Goal: Task Accomplishment & Management: Complete application form

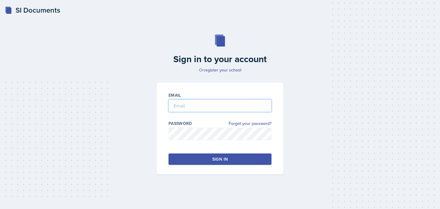
click at [175, 106] on input "email" at bounding box center [220, 105] width 103 height 13
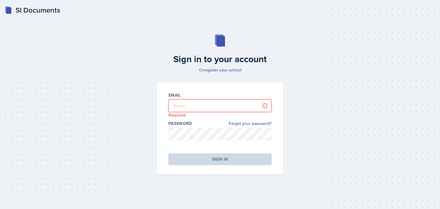
type input "[PERSON_NAME][EMAIL_ADDRESS][PERSON_NAME][DOMAIN_NAME]"
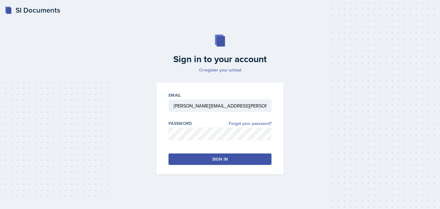
click at [205, 162] on button "Sign in" at bounding box center [220, 158] width 103 height 11
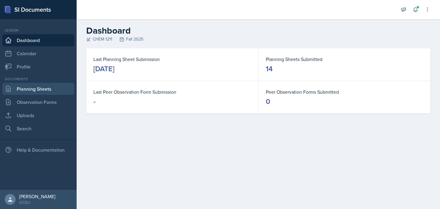
click at [57, 90] on link "Planning Sheets" at bounding box center [38, 89] width 72 height 12
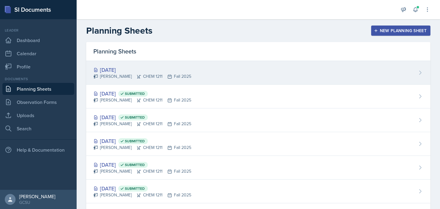
click at [184, 65] on div "Oct 9th, 2025 Lucy Artime CHEM 1211 Fall 2025" at bounding box center [258, 73] width 345 height 24
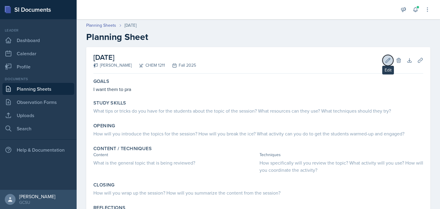
click at [387, 62] on icon at bounding box center [388, 60] width 6 height 6
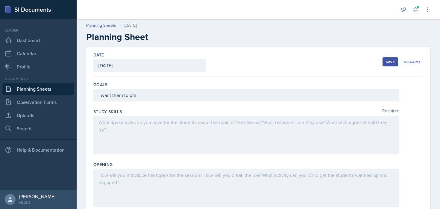
click at [181, 98] on div "I want them to pra" at bounding box center [246, 95] width 306 height 13
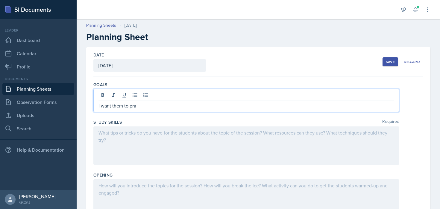
click at [179, 106] on p "I want them to pra" at bounding box center [247, 105] width 296 height 7
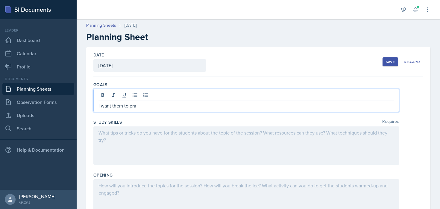
click at [133, 108] on p "I want them to pra" at bounding box center [247, 105] width 296 height 7
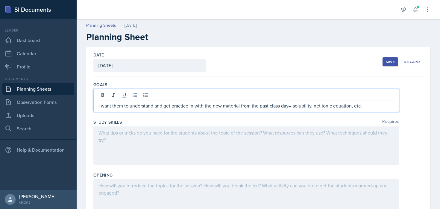
click at [132, 160] on div at bounding box center [246, 145] width 306 height 38
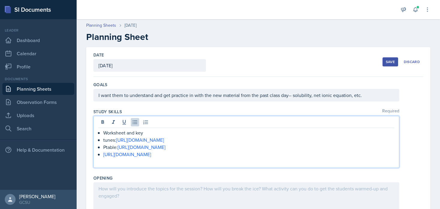
click at [140, 184] on div at bounding box center [246, 201] width 306 height 38
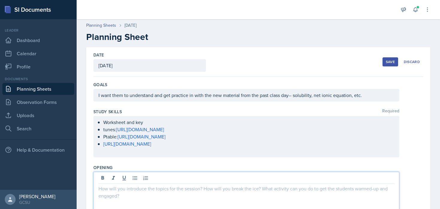
paste div
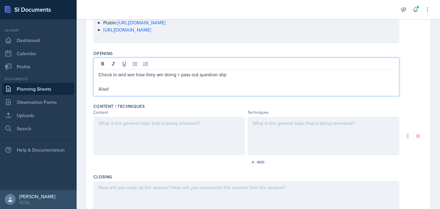
scroll to position [114, 0]
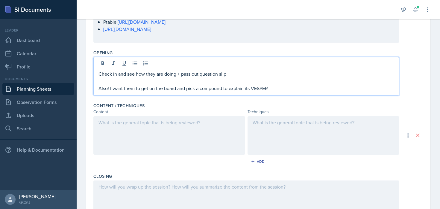
click at [148, 82] on p at bounding box center [247, 80] width 296 height 7
click at [160, 88] on p "Also! I want them to get on the board and pick a compound to explain its VESPER" at bounding box center [247, 88] width 296 height 7
click at [181, 87] on p "Also! I want them to get on the board and pick a compound to explain its VESPER" at bounding box center [247, 88] width 296 height 7
click at [174, 86] on p "Also! I want them to get on the board and pick a compound to explain its VESPER" at bounding box center [247, 88] width 296 height 7
click at [178, 88] on p "Also! I want them to get on the board and pick a compound to explain its VESPER" at bounding box center [247, 88] width 296 height 7
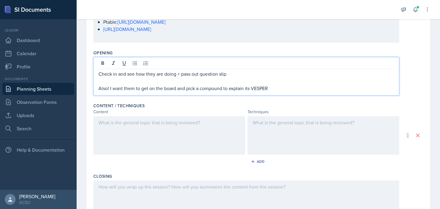
click at [185, 90] on p "Also! I want them to get on the board and pick a compound to explain its VESPER" at bounding box center [247, 88] width 296 height 7
click at [207, 92] on div "Check in and see how they are doing + pass out question slip Also! I want them …" at bounding box center [246, 76] width 306 height 38
click at [187, 88] on p "Also! I want them to get on the board and pick a compound to explain its VESPER" at bounding box center [247, 88] width 296 height 7
drag, startPoint x: 187, startPoint y: 88, endPoint x: 221, endPoint y: 88, distance: 34.2
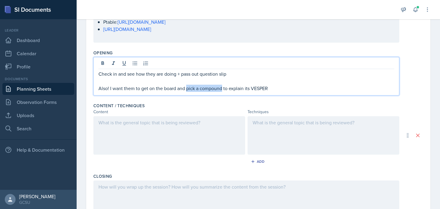
click at [221, 88] on p "Also! I want them to get on the board and pick a compound to explain its VESPER" at bounding box center [247, 88] width 296 height 7
click at [299, 90] on p "Also! I want them to get on the board and I will give them a compound to explai…" at bounding box center [247, 88] width 296 height 7
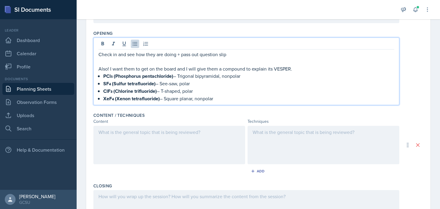
scroll to position [133, 0]
click at [185, 138] on div at bounding box center [169, 145] width 152 height 38
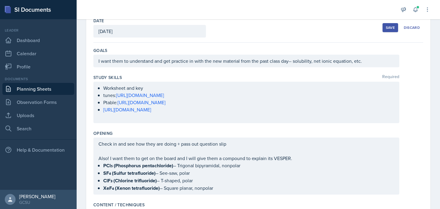
scroll to position [27, 0]
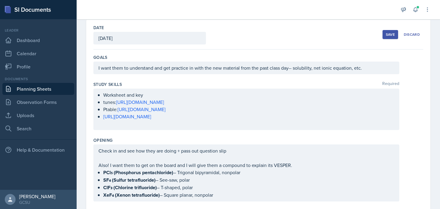
click at [148, 79] on div "Study Skills Required Worksheet and key tunes: https://www.youtube.com/watch?v=…" at bounding box center [258, 107] width 330 height 56
click at [151, 69] on div "I want them to understand and get practice in with the new material from the pa…" at bounding box center [246, 67] width 306 height 13
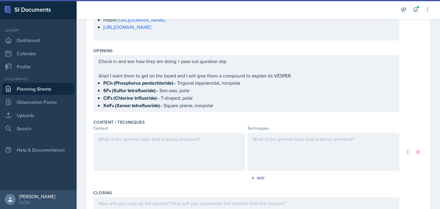
click at [144, 158] on div at bounding box center [169, 151] width 152 height 38
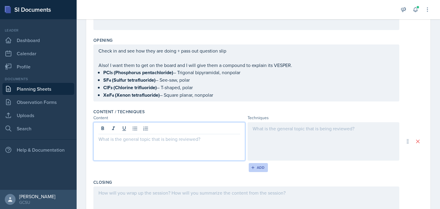
click at [256, 167] on div "Add" at bounding box center [258, 167] width 13 height 5
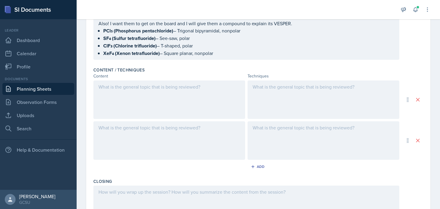
scroll to position [182, 0]
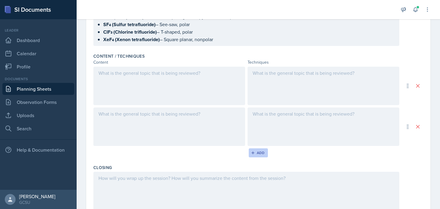
click at [260, 150] on div "Add" at bounding box center [258, 152] width 13 height 5
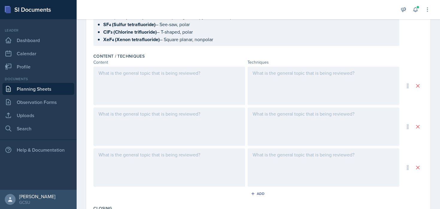
click at [131, 78] on div at bounding box center [169, 86] width 152 height 38
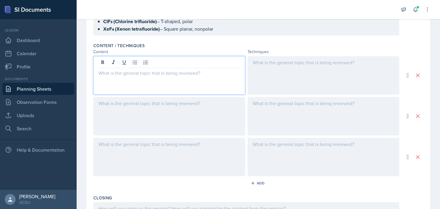
scroll to position [0, 0]
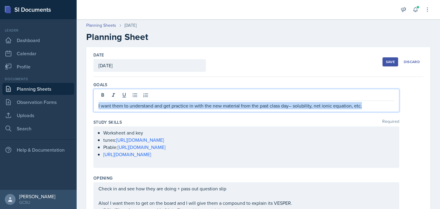
drag, startPoint x: 294, startPoint y: 94, endPoint x: 363, endPoint y: 107, distance: 69.5
click at [363, 107] on p "I want them to understand and get practice in with the new material from the pa…" at bounding box center [247, 105] width 296 height 7
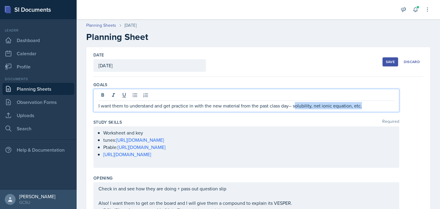
drag, startPoint x: 366, startPoint y: 105, endPoint x: 295, endPoint y: 106, distance: 71.3
click at [295, 106] on p "I want them to understand and get practice in with the new material from the pa…" at bounding box center [247, 105] width 296 height 7
click at [266, 151] on ul "Worksheet and key tunes: [URL][DOMAIN_NAME] Ptable: [URL][DOMAIN_NAME] [URL][DO…" at bounding box center [248, 143] width 291 height 29
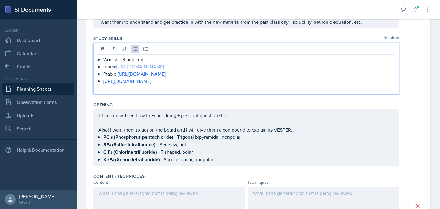
scroll to position [75, 0]
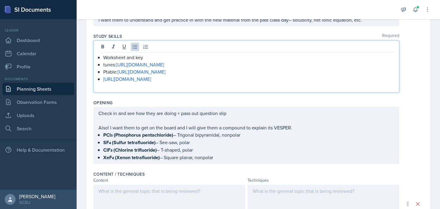
click at [218, 82] on p "[URL][DOMAIN_NAME]" at bounding box center [248, 78] width 291 height 7
click at [215, 79] on p "[URL][DOMAIN_NAME]" at bounding box center [248, 78] width 291 height 7
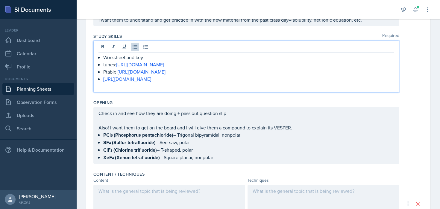
click at [215, 79] on p "[URL][DOMAIN_NAME]" at bounding box center [248, 78] width 291 height 7
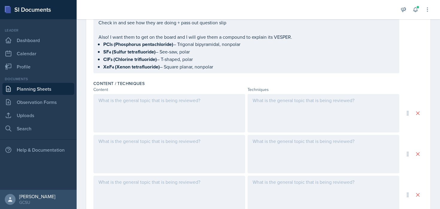
click at [200, 105] on div at bounding box center [169, 113] width 152 height 38
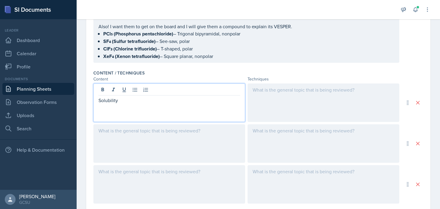
click at [193, 142] on div at bounding box center [169, 143] width 152 height 38
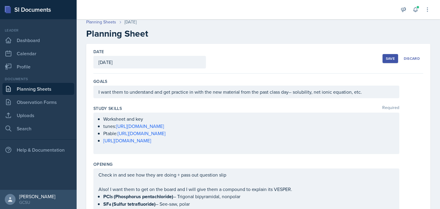
scroll to position [0, 0]
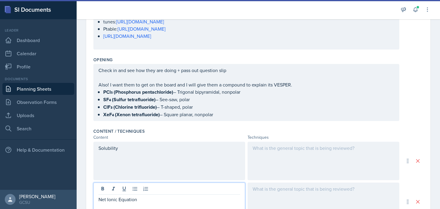
click at [289, 161] on div at bounding box center [324, 160] width 152 height 38
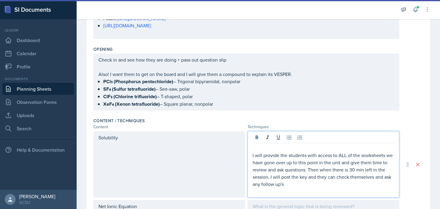
scroll to position [129, 0]
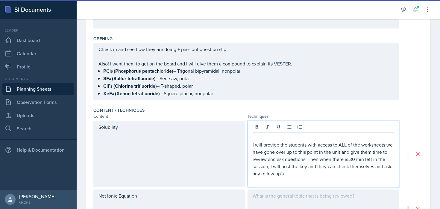
click at [275, 134] on p at bounding box center [324, 137] width 142 height 7
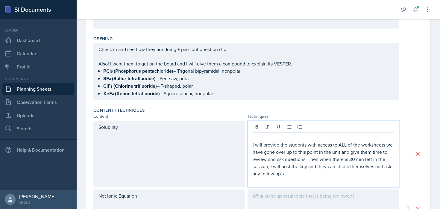
click at [253, 142] on p "I will provide the students with access to ALL of the worksheets we have gone o…" at bounding box center [324, 159] width 142 height 36
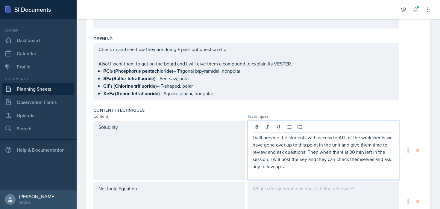
click at [334, 152] on p "I will provide the students with access to ALL of the worksheets we have gone o…" at bounding box center [324, 152] width 142 height 36
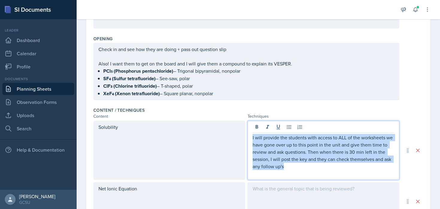
drag, startPoint x: 328, startPoint y: 168, endPoint x: 335, endPoint y: 129, distance: 39.8
click at [335, 129] on div "I will provide the students with access to ALL of the worksheets we have gone o…" at bounding box center [324, 149] width 152 height 59
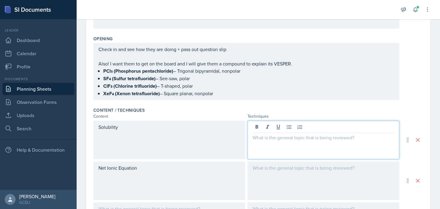
click at [208, 135] on div "Solubility" at bounding box center [169, 139] width 152 height 38
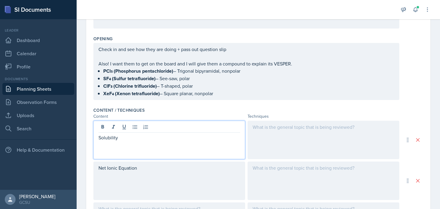
scroll to position [139, 0]
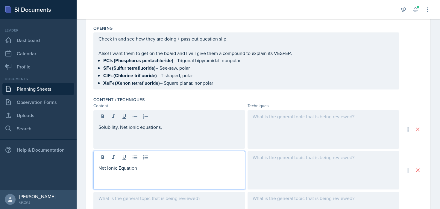
click at [151, 157] on div "Net Ionic Equation" at bounding box center [169, 170] width 152 height 38
click at [151, 157] on div at bounding box center [170, 158] width 142 height 10
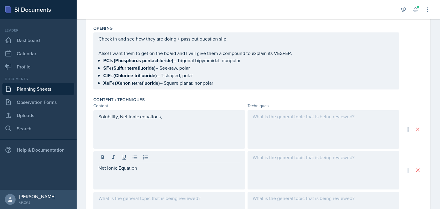
click at [151, 157] on div at bounding box center [170, 158] width 142 height 10
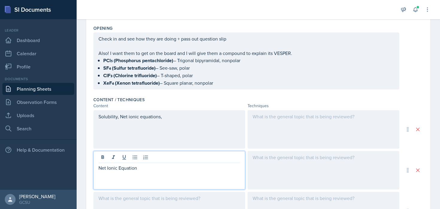
click at [151, 169] on p "Net Ionic Equation" at bounding box center [170, 167] width 142 height 7
click at [300, 120] on div at bounding box center [324, 129] width 152 height 38
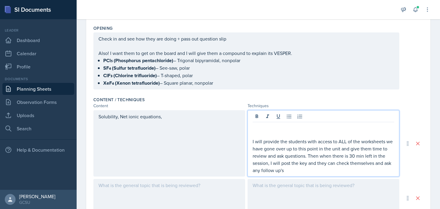
click at [253, 143] on p "I will provide the students with access to ALL of the worksheets we have gone o…" at bounding box center [324, 156] width 142 height 36
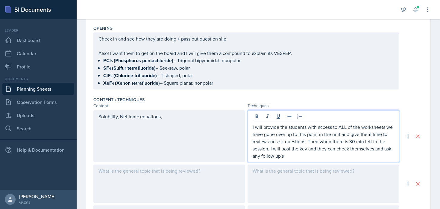
click at [322, 138] on p "I will provide the students with access to ALL of the worksheets we have gone o…" at bounding box center [324, 141] width 142 height 36
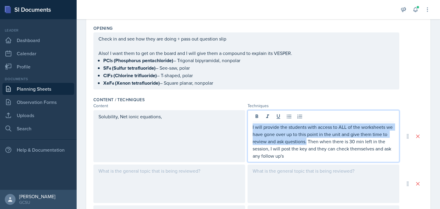
drag, startPoint x: 308, startPoint y: 142, endPoint x: 246, endPoint y: 124, distance: 64.0
click at [246, 124] on div "Solubility, Net ionic equations, I will provide the students with access to ALL…" at bounding box center [246, 136] width 306 height 52
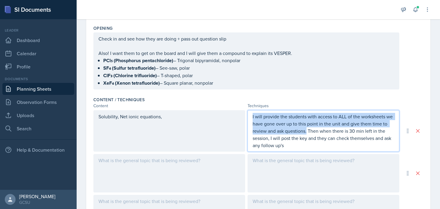
scroll to position [129, 0]
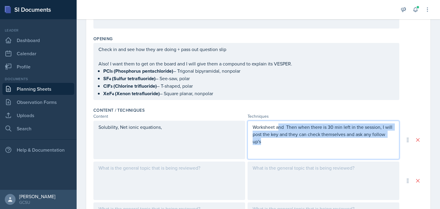
drag, startPoint x: 278, startPoint y: 126, endPoint x: 322, endPoint y: 146, distance: 48.3
click at [322, 146] on div "Worksheet and Then when there is 30 min left in the session, I will post the ke…" at bounding box center [324, 139] width 152 height 38
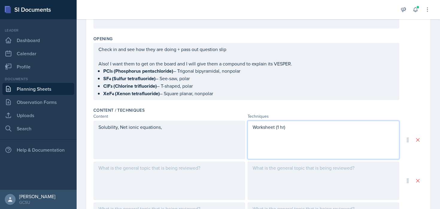
click at [181, 132] on div "Solubility, Net ionic equations," at bounding box center [169, 139] width 152 height 38
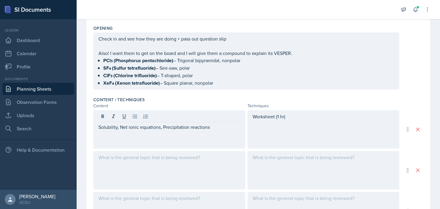
click at [297, 120] on div "Worksheet (1 hr)" at bounding box center [324, 129] width 152 height 38
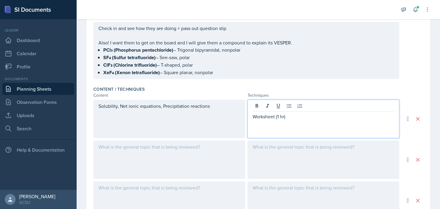
click at [281, 115] on p "Worksheet (1 hr)" at bounding box center [324, 116] width 142 height 7
click at [296, 117] on p "Worksheet (40 min hr)" at bounding box center [324, 116] width 142 height 7
click at [302, 117] on p "Worksheet (40 min)" at bounding box center [324, 116] width 142 height 7
click at [292, 115] on p "Worksheet (40 min)" at bounding box center [324, 116] width 142 height 7
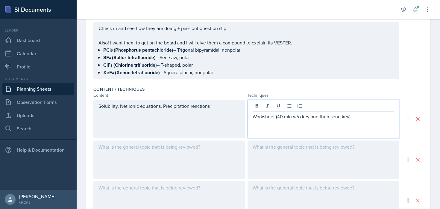
click at [370, 120] on div "Worksheet (40 min w/o key and then send key)" at bounding box center [324, 118] width 152 height 38
click at [369, 117] on p "Worksheet (40 min w/o key and then send key)" at bounding box center [324, 116] width 142 height 7
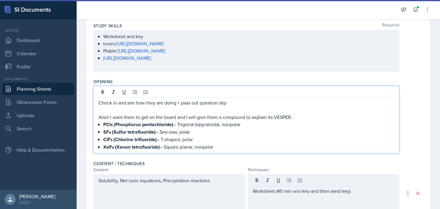
click at [256, 106] on p at bounding box center [247, 109] width 296 height 7
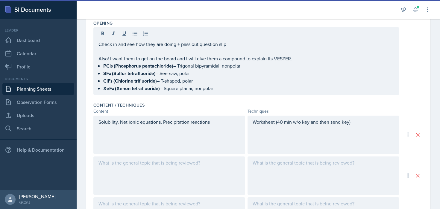
click at [215, 139] on div "Solubility, Net ionic equations, Precipitation reactions" at bounding box center [169, 134] width 152 height 38
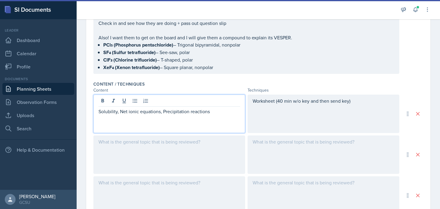
click at [340, 111] on div "Worksheet (40 min w/o key and then send key)" at bounding box center [324, 113] width 152 height 38
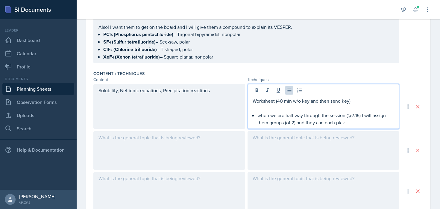
click at [282, 100] on p "Worksheet (40 min w/o key and then send key)" at bounding box center [324, 100] width 142 height 7
click at [298, 119] on p "when we are half way through the session (@7:15) I will assign them groups (of …" at bounding box center [326, 118] width 137 height 14
click at [280, 101] on p "Worksheet (40 min w/o key and then send key)" at bounding box center [324, 100] width 142 height 7
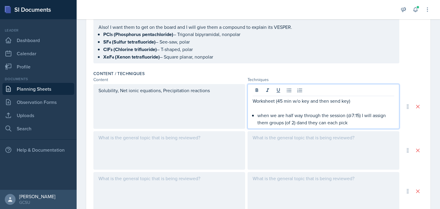
click at [335, 119] on p "when we are half way through the session (@7:15) I will assign them groups (of …" at bounding box center [326, 118] width 137 height 14
click at [306, 109] on p at bounding box center [324, 107] width 142 height 7
click at [276, 101] on p "Worksheet (45 min w/o key and then send key)" at bounding box center [324, 100] width 142 height 7
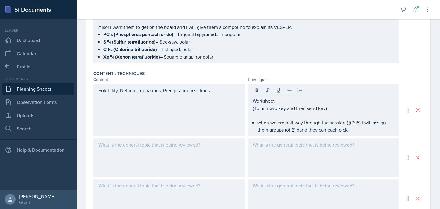
click at [254, 107] on p "(45 min w/o key and then send key)" at bounding box center [324, 107] width 142 height 7
click at [255, 107] on p "(45 min w/o key and then send key)" at bounding box center [324, 107] width 142 height 7
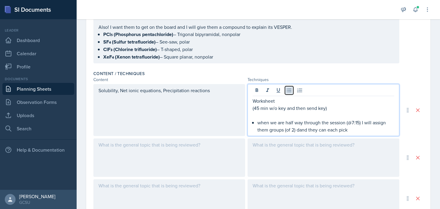
click at [291, 90] on icon at bounding box center [289, 90] width 6 height 6
click at [344, 108] on p "(45 min w/o key and then send key)" at bounding box center [326, 107] width 137 height 7
click at [261, 109] on p "(45 min w/o key and then send key" at bounding box center [326, 107] width 137 height 7
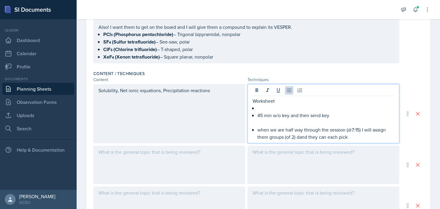
click at [265, 108] on p at bounding box center [326, 107] width 137 height 7
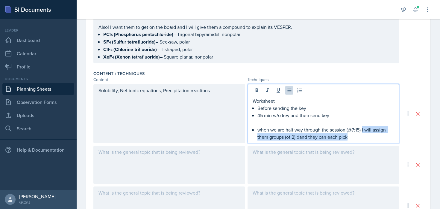
drag, startPoint x: 363, startPoint y: 129, endPoint x: 371, endPoint y: 143, distance: 16.2
click at [371, 143] on div "Solubility, Net ionic equations, Precipitation reactions Worksheet Before sendi…" at bounding box center [258, 154] width 330 height 141
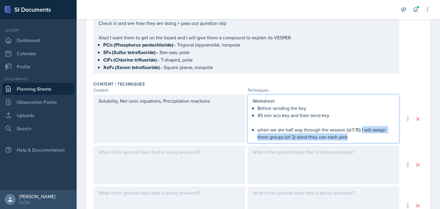
copy p "I will assign them groups (of 2) dand they can each pick"
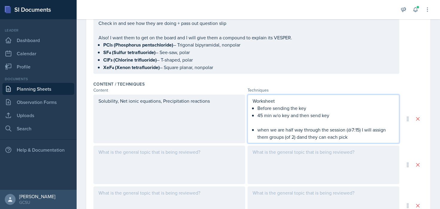
click at [339, 109] on p "Before sending the key" at bounding box center [326, 107] width 137 height 7
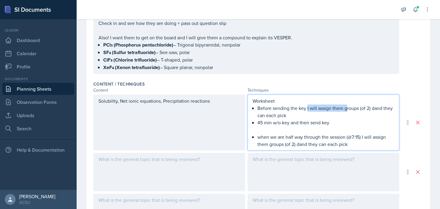
drag, startPoint x: 308, startPoint y: 107, endPoint x: 346, endPoint y: 108, distance: 38.1
click at [346, 108] on p "Before sending the key I will assign them groups (of 2) dand they can each pick" at bounding box center [326, 111] width 137 height 14
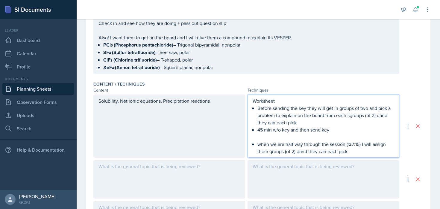
drag, startPoint x: 327, startPoint y: 113, endPoint x: 377, endPoint y: 121, distance: 51.0
click at [377, 121] on p "Before sending the key they will get in groups of two and pick a problem to exp…" at bounding box center [326, 115] width 137 height 22
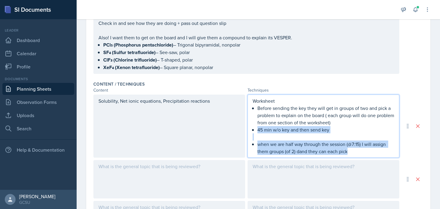
drag, startPoint x: 357, startPoint y: 151, endPoint x: 247, endPoint y: 129, distance: 112.8
click at [247, 129] on div "Solubility, Net ionic equations, Precipitation reactions Worksheet Before sendi…" at bounding box center [246, 125] width 306 height 63
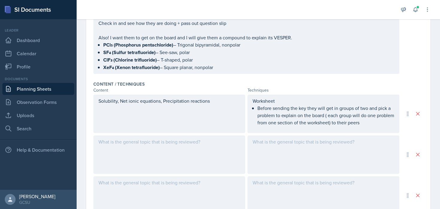
scroll to position [165, 0]
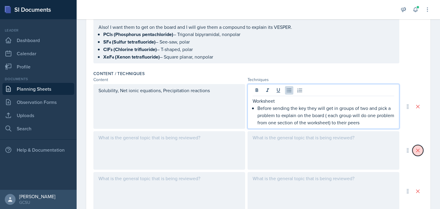
click at [417, 152] on icon at bounding box center [418, 150] width 6 height 6
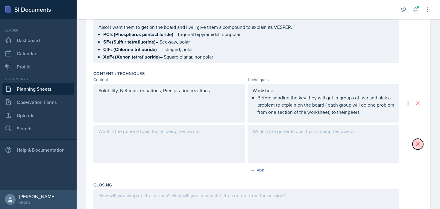
click at [419, 144] on icon at bounding box center [418, 143] width 3 height 3
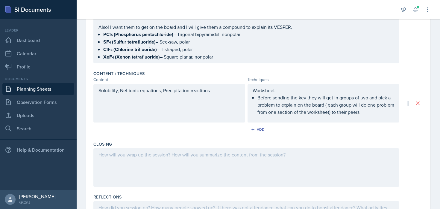
click at [317, 181] on div at bounding box center [246, 167] width 306 height 38
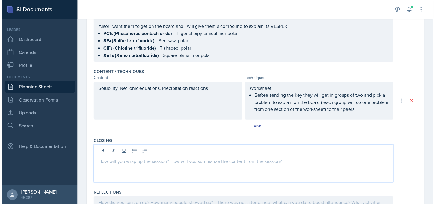
scroll to position [176, 0]
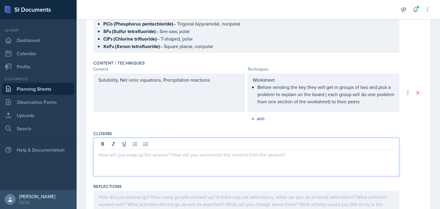
paste div
click at [134, 155] on p "When there is 20ish min left I will collect their slips with any confusion poin…" at bounding box center [247, 154] width 296 height 7
click at [131, 155] on p "When there is 25ish min left I will collect their slips with any confusion poin…" at bounding box center [247, 154] width 296 height 7
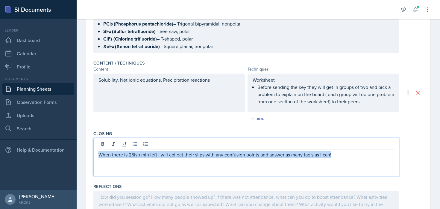
click at [131, 155] on p "When there is 25ish min left I will collect their slips with any confusion poin…" at bounding box center [247, 154] width 296 height 7
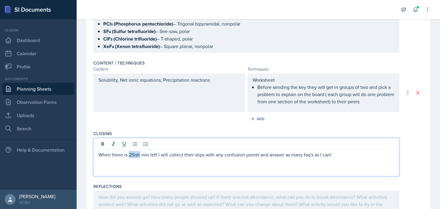
click at [131, 155] on p "When there is 25ish min left I will collect their slips with any confusion poin…" at bounding box center [247, 154] width 296 height 7
click at [182, 156] on p "When there is 15 min left I will collect their slips with any confusion points …" at bounding box center [247, 154] width 296 height 7
click at [288, 164] on p at bounding box center [247, 161] width 296 height 7
click at [334, 160] on p at bounding box center [247, 161] width 296 height 7
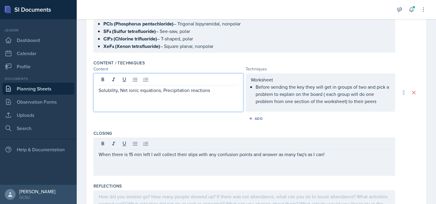
click at [205, 82] on div "Solubility, Net ionic equations, Precipitation reactions" at bounding box center [168, 92] width 150 height 38
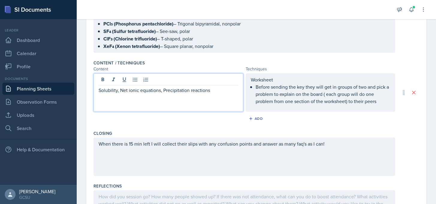
click at [223, 103] on div "Solubility, Net ionic equations, Precipitation reactions" at bounding box center [168, 92] width 150 height 38
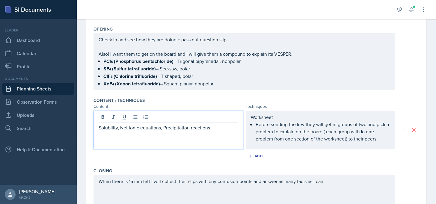
scroll to position [139, 0]
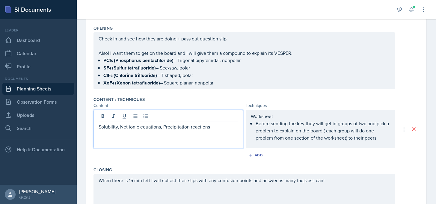
click at [150, 130] on div "Solubility, Net ionic equations, Precipitation reactions" at bounding box center [168, 129] width 150 height 38
drag, startPoint x: 191, startPoint y: 133, endPoint x: 191, endPoint y: 138, distance: 5.1
click at [191, 133] on div "Solubility, Net ionic equations, Precipitation reactions" at bounding box center [168, 129] width 150 height 38
click at [315, 137] on p "Before sending the key they will get in groups of two and pick a problem to exp…" at bounding box center [323, 131] width 135 height 22
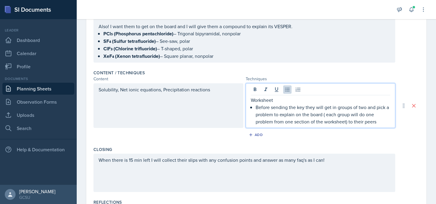
scroll to position [153, 0]
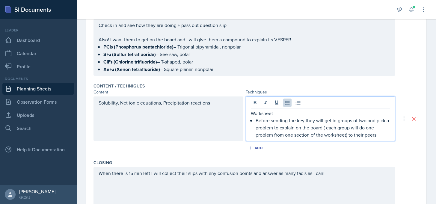
drag, startPoint x: 383, startPoint y: 136, endPoint x: 383, endPoint y: 133, distance: 3.3
click at [383, 136] on p "Before sending the key they will get in groups of two and pick a problem to exp…" at bounding box center [323, 128] width 135 height 22
click at [383, 133] on p "Before sending the key they will get in groups of two and pick a problem to exp…" at bounding box center [323, 128] width 135 height 22
click at [304, 119] on p "Before sending the key they will get in groups of two and pick a problem to exp…" at bounding box center [323, 128] width 135 height 22
click at [305, 121] on p "Before sending the key they will get in groups of two and pick a problem to exp…" at bounding box center [323, 128] width 135 height 22
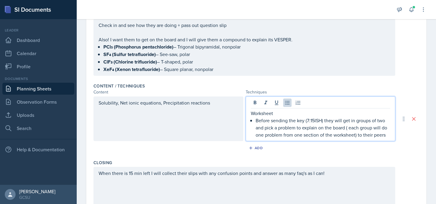
click at [322, 120] on p "Before sending the key (7:15ISH) they will get in groups of two and pick a prob…" at bounding box center [323, 128] width 135 height 22
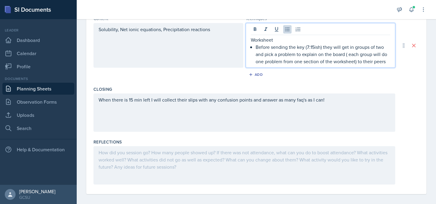
click at [287, 107] on div "When there is 15 min left I will collect their slips with any confusion points …" at bounding box center [245, 103] width 292 height 14
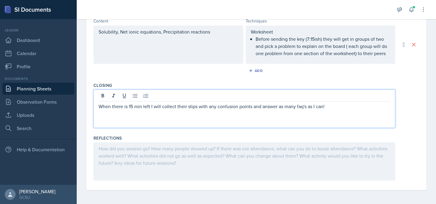
click at [281, 115] on p at bounding box center [245, 113] width 292 height 7
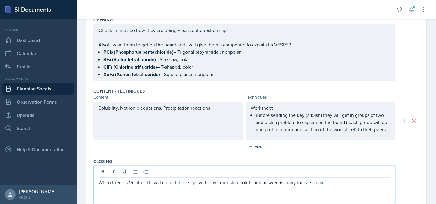
scroll to position [0, 0]
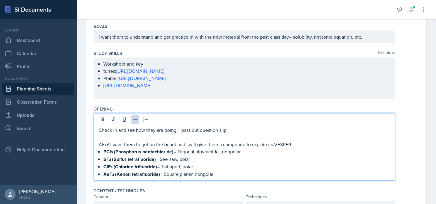
click at [290, 170] on p "XeF₄ (Xenon tetrafluoride) – Square planar, nonpolar" at bounding box center [246, 173] width 287 height 7
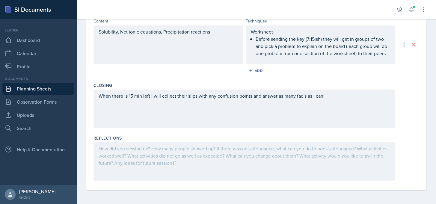
click at [259, 160] on div at bounding box center [244, 161] width 302 height 38
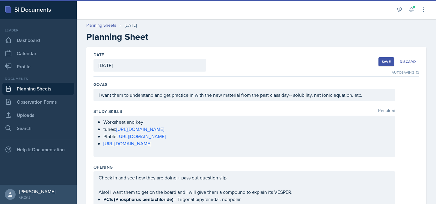
click at [390, 62] on div "Save" at bounding box center [386, 61] width 9 height 5
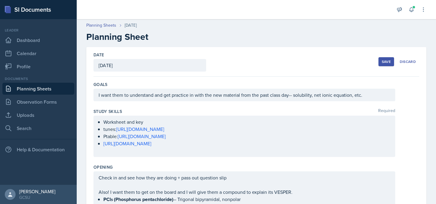
click at [390, 62] on div "Save" at bounding box center [386, 61] width 9 height 5
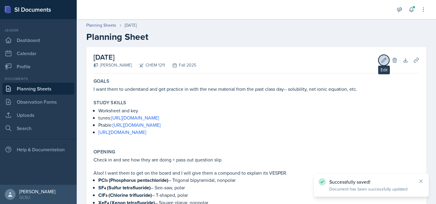
click at [383, 60] on icon at bounding box center [384, 60] width 4 height 4
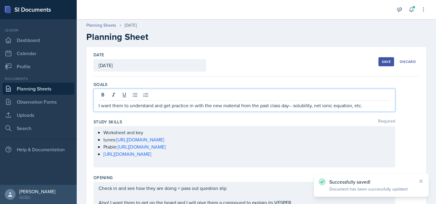
click at [354, 96] on div "I want them to understand and get practice in with the new material from the pa…" at bounding box center [244, 100] width 302 height 23
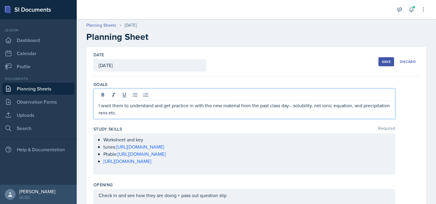
click at [111, 114] on p "I want them to understand and get practice in with the new material from the pa…" at bounding box center [245, 109] width 292 height 14
click at [380, 61] on button "Save" at bounding box center [386, 61] width 16 height 9
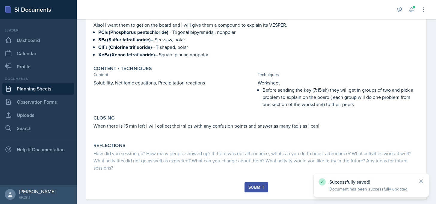
scroll to position [157, 0]
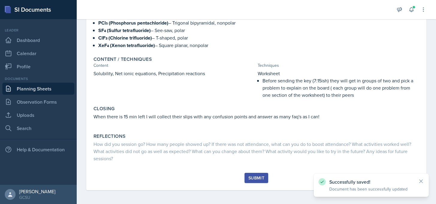
click at [258, 176] on div "Submit" at bounding box center [256, 178] width 16 height 5
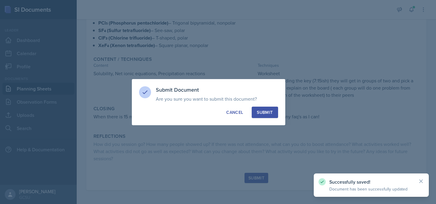
click at [263, 116] on button "Submit" at bounding box center [265, 112] width 26 height 11
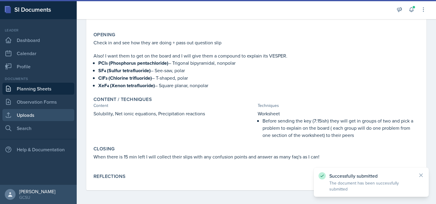
click at [18, 114] on link "Uploads" at bounding box center [38, 115] width 72 height 12
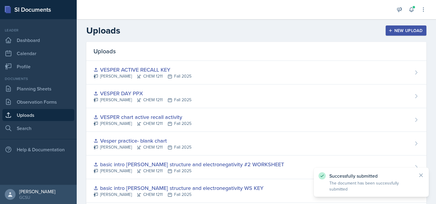
click at [402, 34] on button "New Upload" at bounding box center [406, 30] width 41 height 10
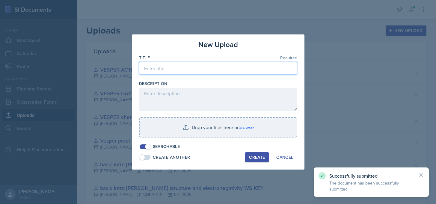
click at [223, 70] on input at bounding box center [218, 68] width 158 height 13
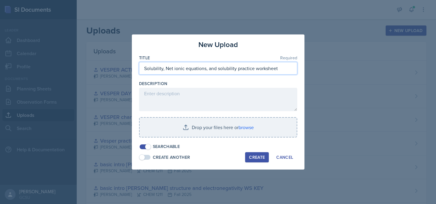
type input "Solubility, Net ionic equations, and solubility practice worksheet"
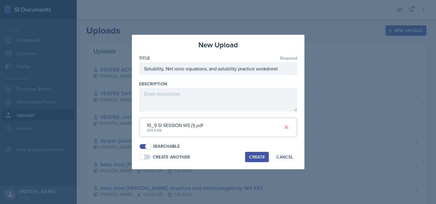
click at [252, 159] on div "Create" at bounding box center [257, 157] width 16 height 5
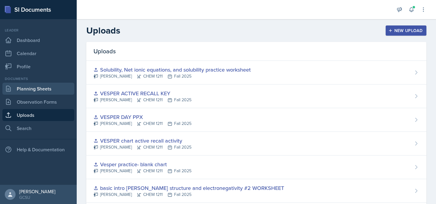
click at [27, 92] on link "Planning Sheets" at bounding box center [38, 89] width 72 height 12
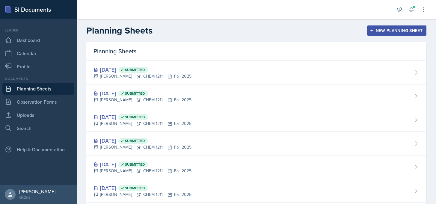
click at [371, 34] on button "New Planning Sheet" at bounding box center [396, 30] width 59 height 10
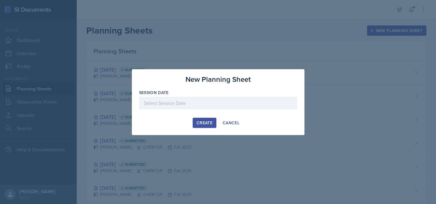
click at [219, 109] on div at bounding box center [218, 112] width 158 height 6
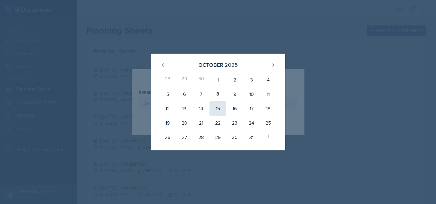
click at [220, 109] on div "15" at bounding box center [217, 108] width 17 height 14
type input "[DATE]"
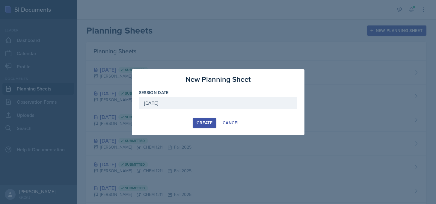
click at [209, 121] on div "Create" at bounding box center [205, 122] width 16 height 5
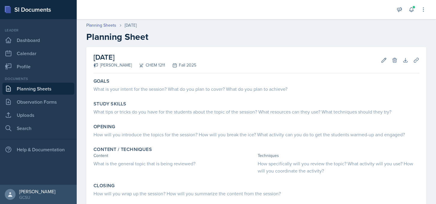
click at [205, 66] on div "October 15th, 2025 Lucy Artime CHEM 1211 Fall 2025 Edit Delete Download Uploads…" at bounding box center [256, 60] width 326 height 26
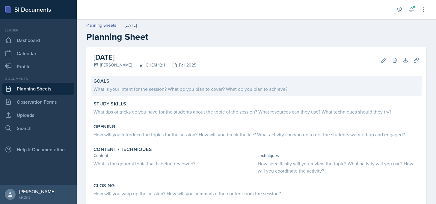
click at [201, 85] on div "What is your intent for the session? What do you plan to cover? What do you pla…" at bounding box center [256, 88] width 326 height 8
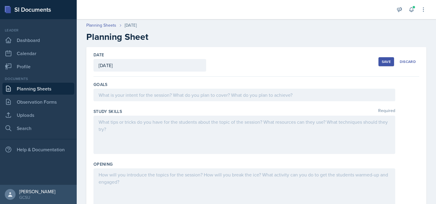
click at [188, 94] on div at bounding box center [244, 95] width 302 height 13
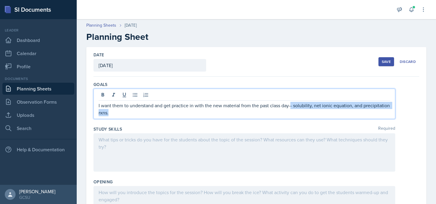
drag, startPoint x: 290, startPoint y: 106, endPoint x: 302, endPoint y: 119, distance: 17.8
click at [302, 119] on div "Goals I want them to understand and get practice in with the new material from …" at bounding box center [256, 101] width 326 height 45
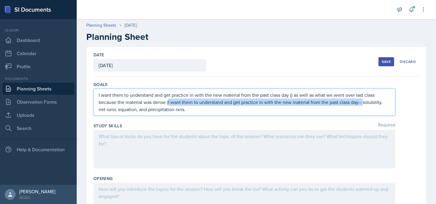
drag, startPoint x: 363, startPoint y: 101, endPoint x: 169, endPoint y: 102, distance: 194.5
click at [169, 102] on p "I want them to understand and get practice in with the new material from the pa…" at bounding box center [245, 102] width 292 height 22
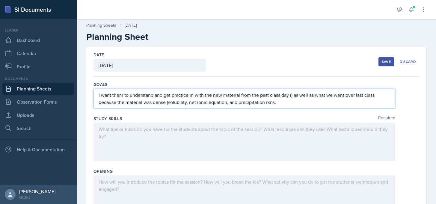
click at [280, 104] on p "I want them to understand and get practice in with the new material from the pa…" at bounding box center [245, 98] width 292 height 14
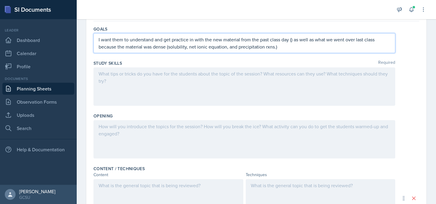
scroll to position [57, 0]
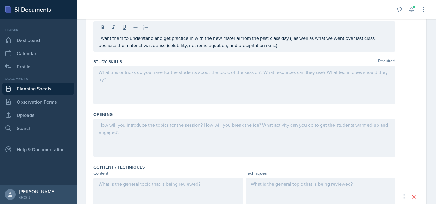
click at [220, 86] on div at bounding box center [244, 85] width 302 height 38
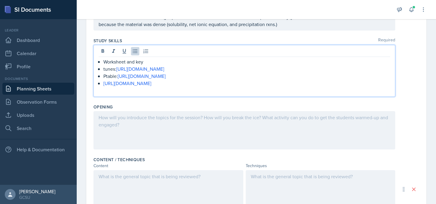
click at [212, 126] on div at bounding box center [244, 130] width 302 height 38
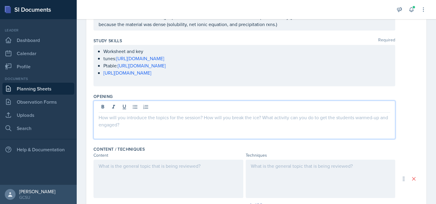
scroll to position [88, 0]
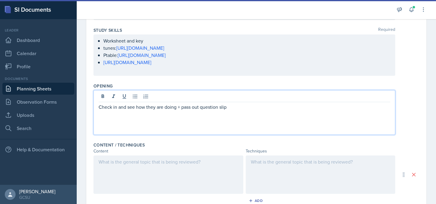
paste div
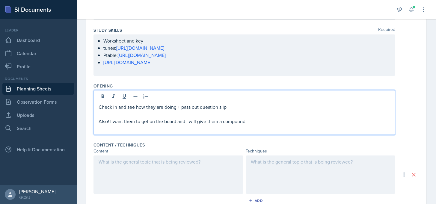
click at [251, 123] on p "Also! I want them to get on the board and I will give them a compound" at bounding box center [245, 121] width 292 height 7
click at [237, 122] on p "Also! I want them to get on the board and I will give them a compound" at bounding box center [245, 121] width 292 height 7
click at [155, 169] on div at bounding box center [168, 175] width 150 height 38
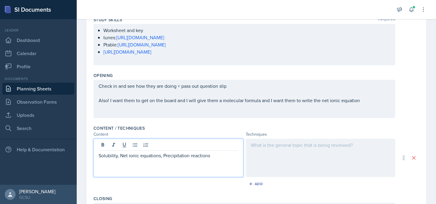
click at [306, 161] on div at bounding box center [321, 158] width 150 height 38
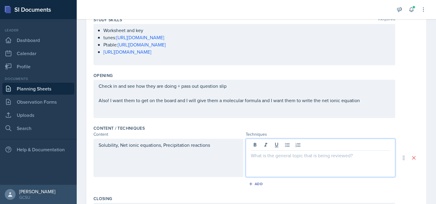
scroll to position [109, 0]
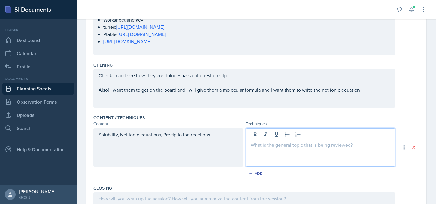
click at [216, 137] on div "Solubility, Net ionic equations, Precipitation reactions" at bounding box center [168, 147] width 150 height 38
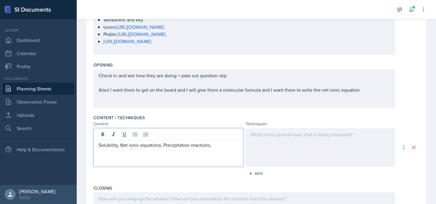
click at [279, 141] on div at bounding box center [321, 147] width 150 height 38
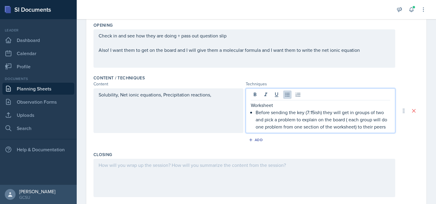
scroll to position [149, 0]
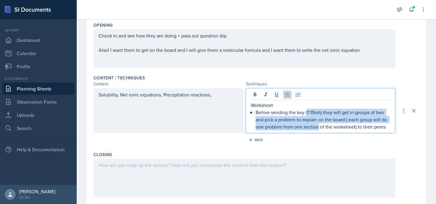
drag, startPoint x: 307, startPoint y: 114, endPoint x: 318, endPoint y: 129, distance: 18.9
click at [318, 129] on p "Before sending the key (7:15ish) they will get in groups of two and pick a prob…" at bounding box center [323, 120] width 135 height 22
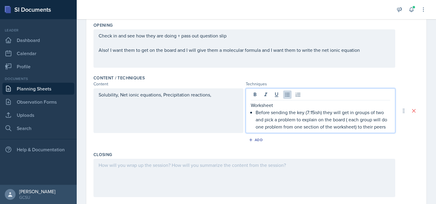
click at [325, 128] on p "Before sending the key (7:15ish) they will get in groups of two and pick a prob…" at bounding box center [323, 120] width 135 height 22
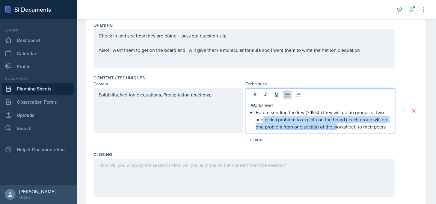
drag, startPoint x: 263, startPoint y: 120, endPoint x: 337, endPoint y: 124, distance: 73.8
click at [337, 124] on p "Before sending the key (7:15ish) they will get in groups of two and pick a prob…" at bounding box center [323, 120] width 135 height 22
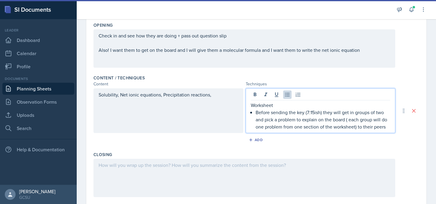
click at [261, 127] on p "Before sending the key (7:15ish) they will get in groups of two and pick a prob…" at bounding box center [323, 120] width 135 height 22
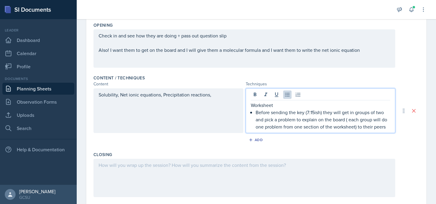
click at [310, 130] on p "Before sending the key (7:15ish) they will get in groups of two and pick a prob…" at bounding box center [323, 120] width 135 height 22
drag, startPoint x: 284, startPoint y: 126, endPoint x: 355, endPoint y: 124, distance: 71.3
click at [355, 124] on p "Before sending the key (7:15ish) they will get in groups of two and pick a prob…" at bounding box center [323, 120] width 135 height 22
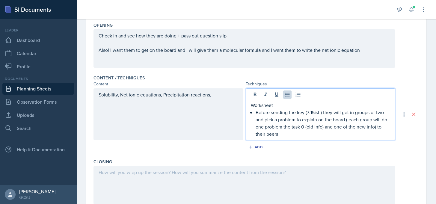
click at [377, 127] on p "Before sending the key (7:15ish) they will get in groups of two and pick a prob…" at bounding box center [323, 123] width 135 height 29
click at [219, 94] on div "Solubility, Net ionic equations, Precipitation reactions," at bounding box center [168, 114] width 150 height 52
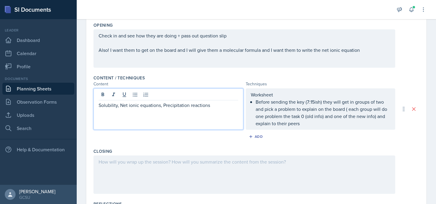
click at [215, 107] on p "Solubility, Net ionic equations, Precipitation reactions" at bounding box center [169, 105] width 140 height 7
click at [210, 106] on p "Solubility, Net ionic equations, Precipitation reactions AND" at bounding box center [169, 105] width 140 height 7
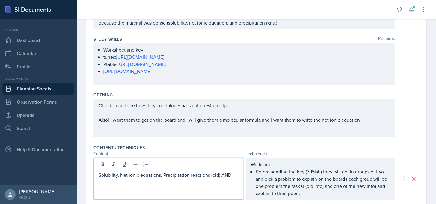
click at [219, 124] on p at bounding box center [245, 126] width 292 height 7
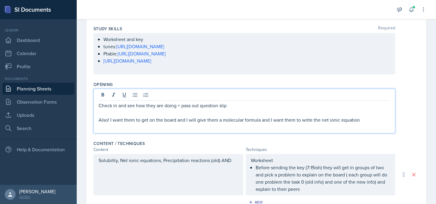
click at [208, 116] on p "Also! I want them to get on the board and I will give them a molecular formula …" at bounding box center [245, 119] width 292 height 7
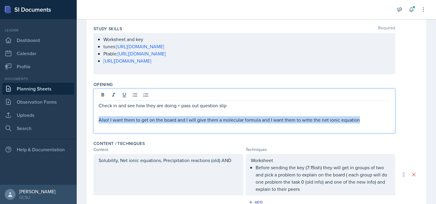
click at [208, 116] on p "Also! I want them to get on the board and I will give them a molecular formula …" at bounding box center [245, 119] width 292 height 7
copy p "Also! I want them to get on the board and I will give them a molecular formula …"
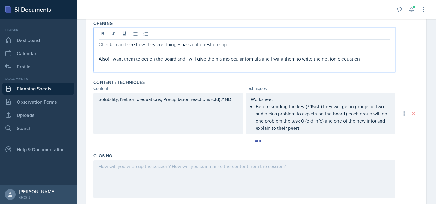
click at [132, 179] on div at bounding box center [244, 179] width 302 height 38
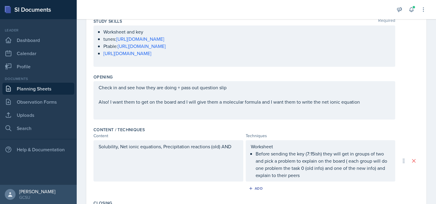
scroll to position [96, 0]
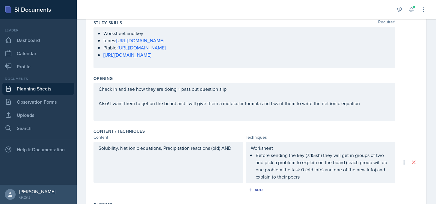
click at [205, 112] on div "Check in and see how they are doing + pass out question slip Also! I want them …" at bounding box center [245, 99] width 292 height 29
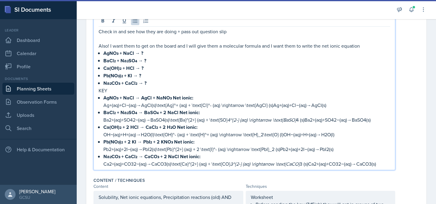
scroll to position [165, 0]
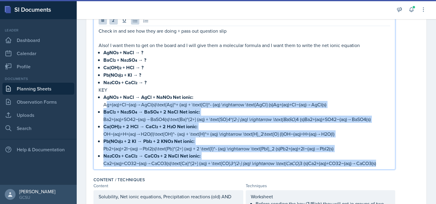
drag, startPoint x: 384, startPoint y: 163, endPoint x: 108, endPoint y: 103, distance: 282.9
click at [108, 103] on ul "AgNO₃ + NaCl → AgCl + NaNO₃ Net ionic: Ag+(aq)+Cl−(aq)→AgCl(s)\text{Ag}^+ (aq) …" at bounding box center [246, 129] width 287 height 73
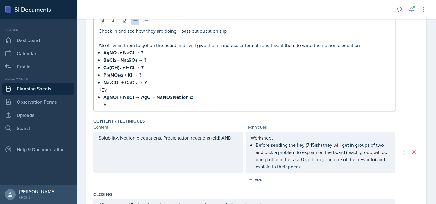
click at [103, 101] on p "A" at bounding box center [246, 104] width 287 height 7
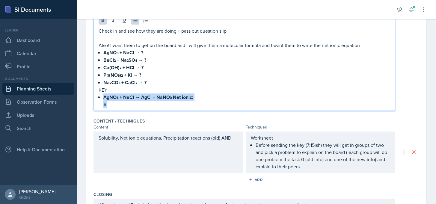
drag, startPoint x: 100, startPoint y: 98, endPoint x: 123, endPoint y: 108, distance: 24.9
click at [123, 108] on div "Check in and see how they are doing + pass out question slip Also! I want them …" at bounding box center [244, 62] width 302 height 97
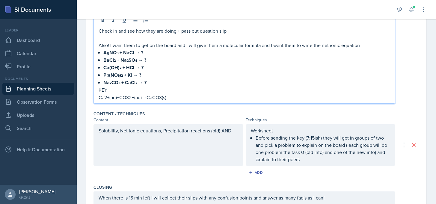
click at [127, 91] on p "KEY" at bounding box center [245, 89] width 292 height 7
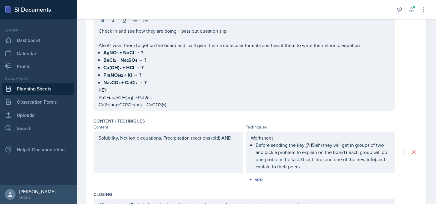
drag, startPoint x: 172, startPoint y: 107, endPoint x: 97, endPoint y: 100, distance: 75.8
click at [97, 100] on div "Check in and see how they are doing + pass out question slip Also! I want them …" at bounding box center [244, 62] width 302 height 97
drag, startPoint x: 97, startPoint y: 99, endPoint x: 167, endPoint y: 102, distance: 69.9
click at [167, 102] on div "Check in and see how they are doing + pass out question slip Also! I want them …" at bounding box center [244, 62] width 302 height 97
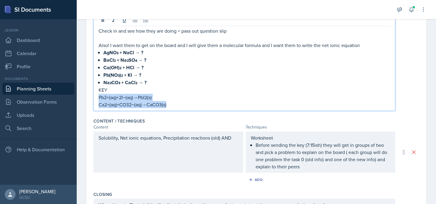
drag, startPoint x: 171, startPoint y: 103, endPoint x: 95, endPoint y: 98, distance: 76.6
click at [95, 98] on div "Check in and see how they are doing + pass out question slip Also! I want them …" at bounding box center [244, 62] width 302 height 97
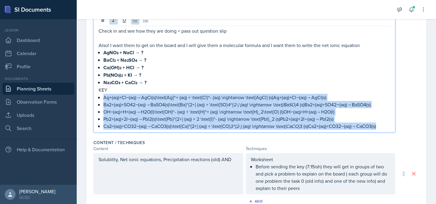
drag, startPoint x: 386, startPoint y: 125, endPoint x: 69, endPoint y: 95, distance: 318.7
click at [69, 95] on div "SI Documents Leader Dashboard Calendar Profile Documents Planning Sheets Observ…" at bounding box center [218, 102] width 436 height 204
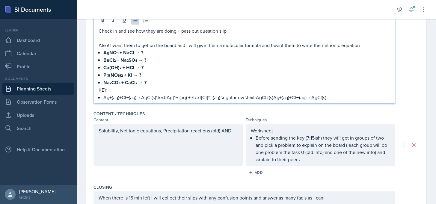
click at [168, 99] on p "Ag+(aq)+Cl−(aq)→AgCl(s)\text{Ag}^+ (aq) + \text{Cl}^- (aq) \rightarrow \text{Ag…" at bounding box center [246, 97] width 287 height 7
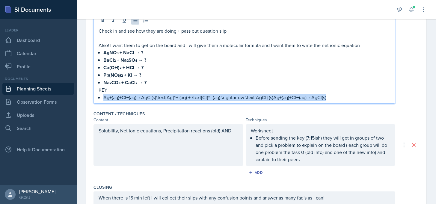
click at [168, 99] on p "Ag+(aq)+Cl−(aq)→AgCl(s)\text{Ag}^+ (aq) + \text{Cl}^- (aq) \rightarrow \text{Ag…" at bounding box center [246, 97] width 287 height 7
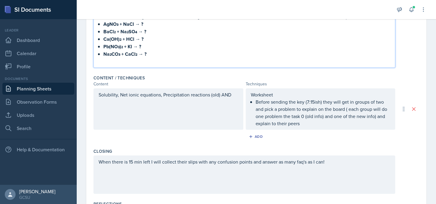
scroll to position [0, 0]
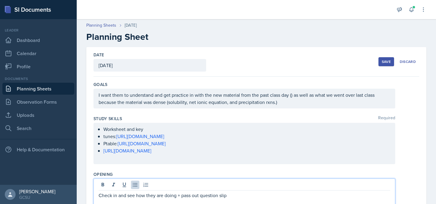
click at [387, 61] on div "Save" at bounding box center [386, 61] width 9 height 5
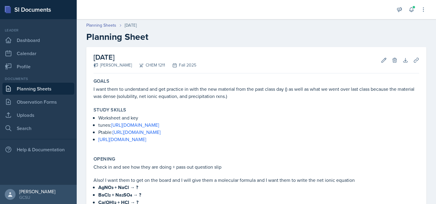
click at [26, 88] on link "Planning Sheets" at bounding box center [38, 89] width 72 height 12
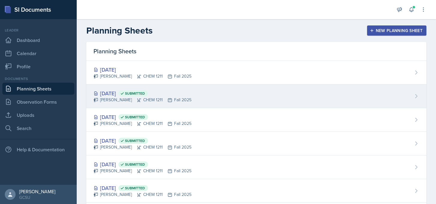
click at [142, 93] on span "Submitted" at bounding box center [135, 93] width 20 height 5
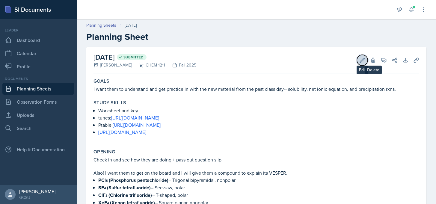
click at [360, 60] on icon at bounding box center [362, 60] width 6 height 6
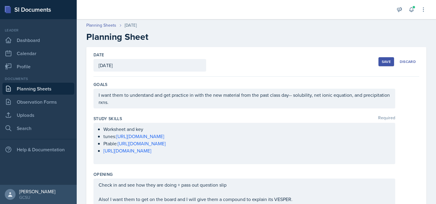
click at [136, 114] on div "Study Skills Required Worksheet and key tunes: https://www.youtube.com/watch?v=…" at bounding box center [256, 141] width 326 height 56
click at [138, 102] on p "I want them to understand and get practice in with the new material from the pa…" at bounding box center [245, 98] width 292 height 14
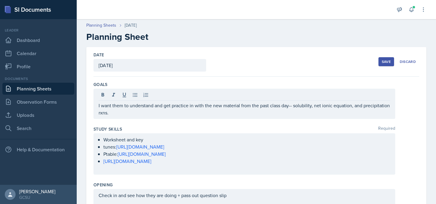
click at [142, 116] on div "I want them to understand and get practice in with the new material from the pa…" at bounding box center [244, 104] width 302 height 30
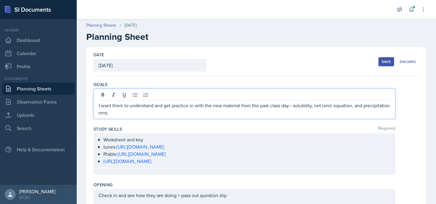
click at [108, 113] on p "I want them to understand and get practice in with the new material from the pa…" at bounding box center [245, 109] width 292 height 14
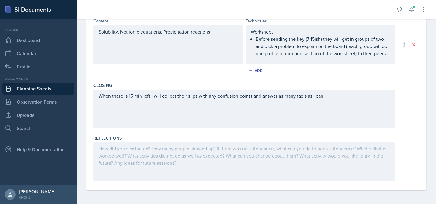
click at [224, 32] on div "Solubility, Net ionic equations, Precipitation reactions" at bounding box center [168, 44] width 150 height 38
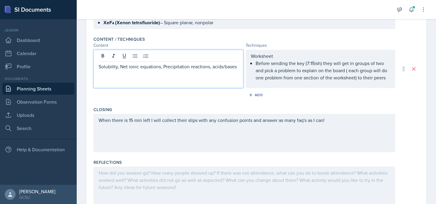
scroll to position [0, 0]
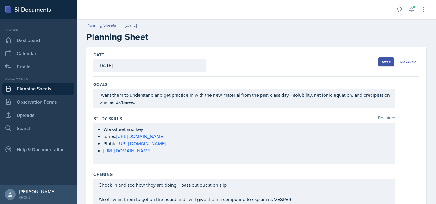
click at [384, 61] on div "Save" at bounding box center [386, 61] width 9 height 5
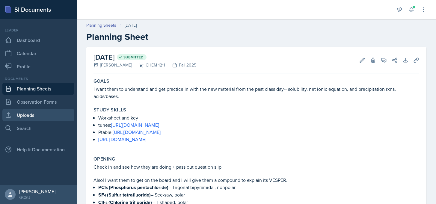
click at [31, 117] on link "Uploads" at bounding box center [38, 115] width 72 height 12
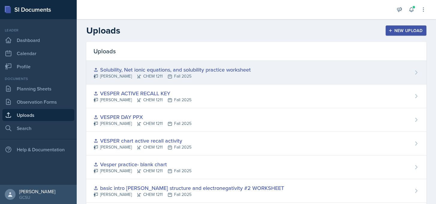
click at [162, 72] on div "Solubility, Net ionic equations, and solubility practice worksheet" at bounding box center [171, 70] width 157 height 8
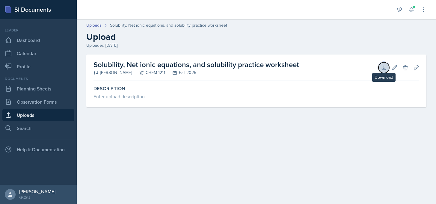
click at [381, 67] on icon at bounding box center [384, 68] width 6 height 6
click at [396, 68] on icon at bounding box center [395, 68] width 6 height 6
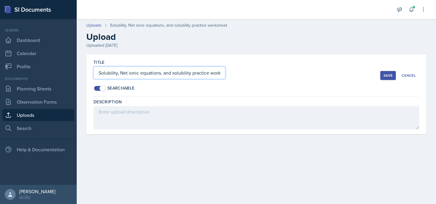
click at [176, 72] on input "Solubility, Net ionic equations, and solubility practice worksheet" at bounding box center [159, 73] width 132 height 13
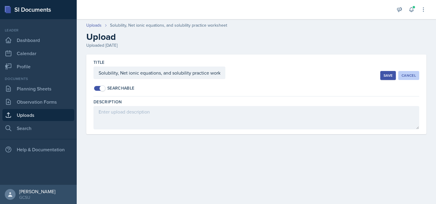
click at [404, 75] on div "Cancel" at bounding box center [409, 75] width 14 height 5
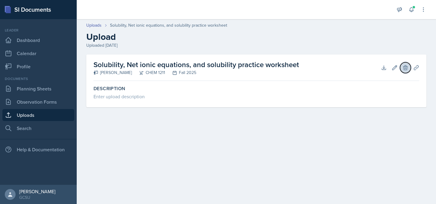
click at [405, 69] on icon at bounding box center [405, 68] width 6 height 6
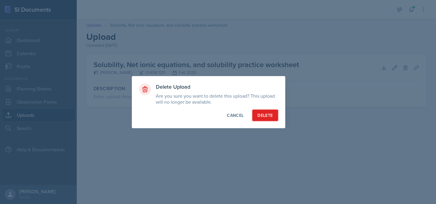
click at [267, 113] on div "Delete" at bounding box center [264, 115] width 15 height 6
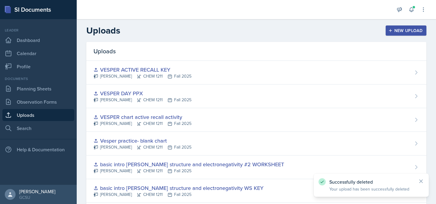
click at [417, 28] on div "New Upload" at bounding box center [406, 30] width 33 height 5
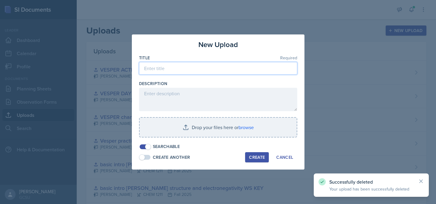
click at [170, 73] on input at bounding box center [218, 68] width 158 height 13
paste input "Solubility, Net ionic equations, and solubility practice worksheet"
click at [235, 70] on input "Solubility, Net ionic equations, and solubility practice worksheet" at bounding box center [218, 68] width 158 height 13
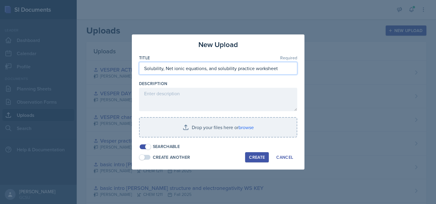
click at [207, 68] on input "Solubility, Net ionic equations, and solubility practice worksheet" at bounding box center [218, 68] width 158 height 13
type input "Solubility, Net ionic equations, acids/bases and solubility practice worksheet"
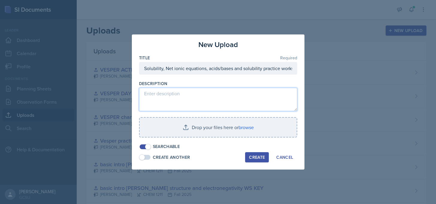
click at [248, 93] on textarea at bounding box center [218, 99] width 158 height 23
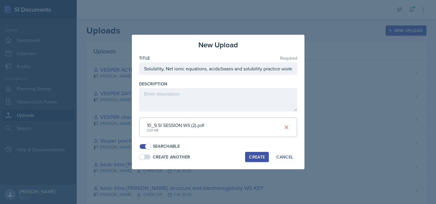
click at [262, 159] on div "Create" at bounding box center [257, 157] width 16 height 5
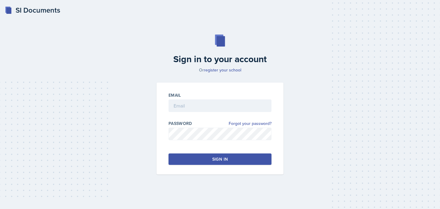
click at [195, 112] on div at bounding box center [220, 115] width 103 height 6
click at [195, 106] on input "email" at bounding box center [220, 105] width 103 height 13
type input "[PERSON_NAME][EMAIL_ADDRESS][PERSON_NAME][DOMAIN_NAME]"
click at [202, 162] on button "Sign in" at bounding box center [220, 158] width 103 height 11
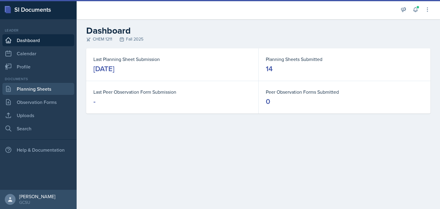
click at [31, 85] on link "Planning Sheets" at bounding box center [38, 89] width 72 height 12
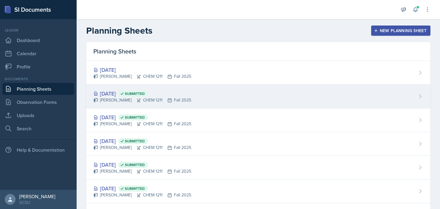
click at [142, 89] on div "Oct 7th, 2025 Submitted" at bounding box center [142, 93] width 98 height 8
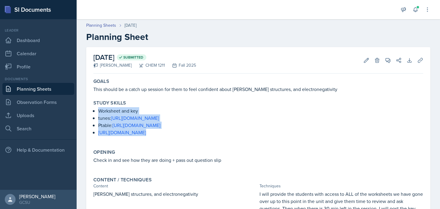
drag, startPoint x: 227, startPoint y: 138, endPoint x: 79, endPoint y: 111, distance: 150.5
click at [79, 111] on div "October 7th, 2025 Submitted Lucy Artime CHEM 1211 Fall 2025 Edit Delete View Co…" at bounding box center [259, 163] width 364 height 232
copy ul "Worksheet and key tunes: [URL][DOMAIN_NAME] Ptable: [URL][DOMAIN_NAME] [URL][DO…"
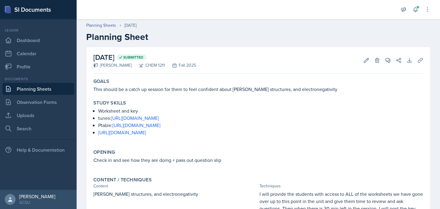
click at [168, 161] on p "Check in and see how they are doing + pass out question slip" at bounding box center [258, 159] width 330 height 7
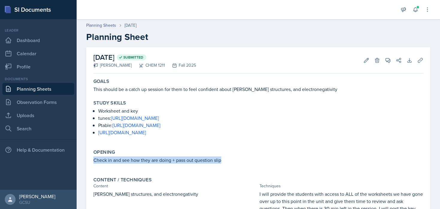
click at [168, 161] on p "Check in and see how they are doing + pass out question slip" at bounding box center [258, 159] width 330 height 7
copy p "Check in and see how they are doing + pass out question slip"
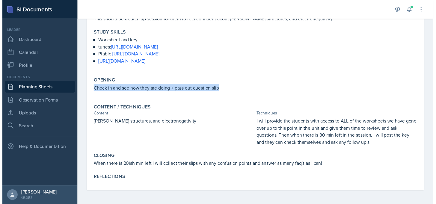
scroll to position [70, 0]
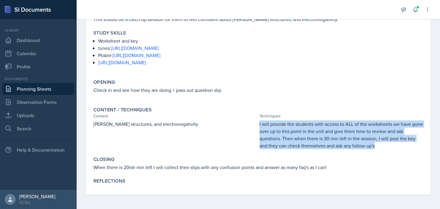
drag, startPoint x: 390, startPoint y: 145, endPoint x: 248, endPoint y: 124, distance: 144.2
click at [248, 124] on div "vesper, lewis structures, and electronegativity I will provide the students wit…" at bounding box center [258, 134] width 330 height 29
copy div "I will provide the students with access to ALL of the worksheets we have gone o…"
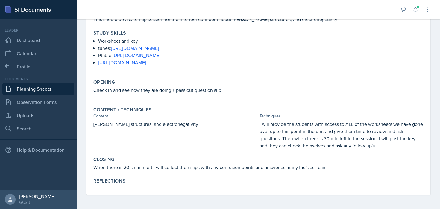
click at [119, 169] on p "When there is 20ish min left I will collect their slips with any confusion poin…" at bounding box center [258, 166] width 330 height 7
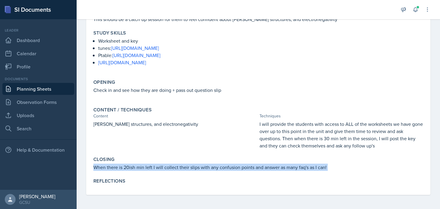
click at [119, 169] on p "When there is 20ish min left I will collect their slips with any confusion poin…" at bounding box center [258, 166] width 330 height 7
copy div "When there is 20ish min left I will collect their slips with any confusion poin…"
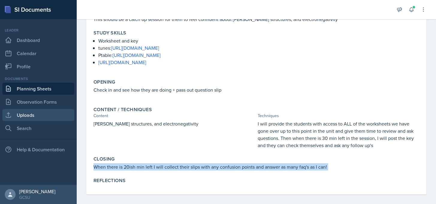
click at [45, 112] on link "Uploads" at bounding box center [38, 115] width 72 height 12
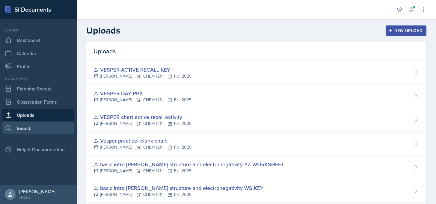
click at [59, 127] on link "Search" at bounding box center [38, 128] width 72 height 12
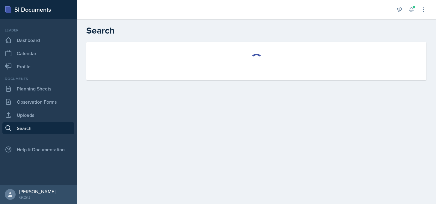
select select "all"
select select "1"
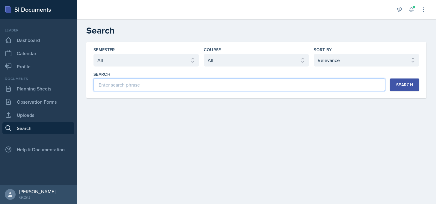
click at [172, 85] on input at bounding box center [239, 85] width 292 height 13
paste input "precipitation reaction"
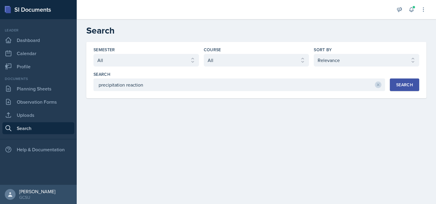
click at [399, 84] on div "Search" at bounding box center [404, 84] width 17 height 5
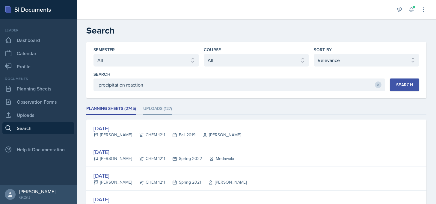
click at [153, 108] on li "Uploads (127)" at bounding box center [157, 109] width 29 height 12
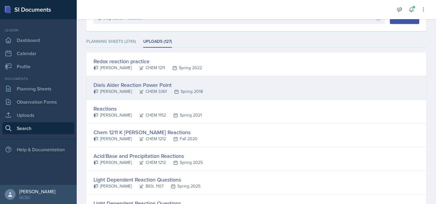
scroll to position [68, 0]
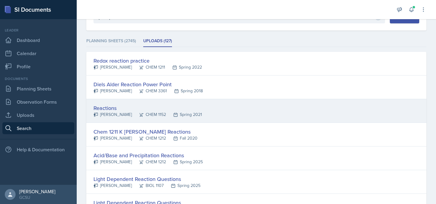
click at [152, 110] on div "Reactions" at bounding box center [147, 108] width 108 height 8
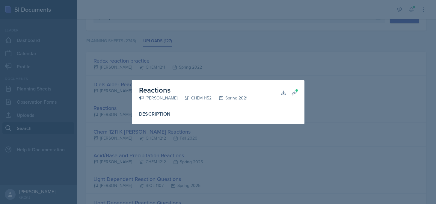
click at [274, 141] on div at bounding box center [218, 102] width 436 height 204
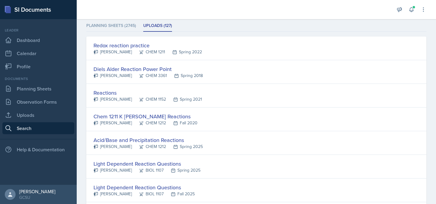
scroll to position [0, 0]
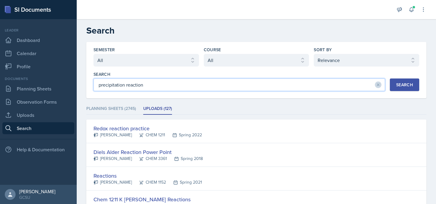
click at [132, 90] on input "precipitation reaction" at bounding box center [239, 85] width 292 height 13
type input "precipitation"
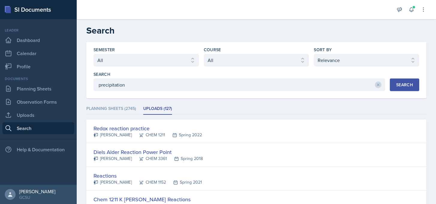
click at [402, 87] on div "Search" at bounding box center [404, 84] width 17 height 5
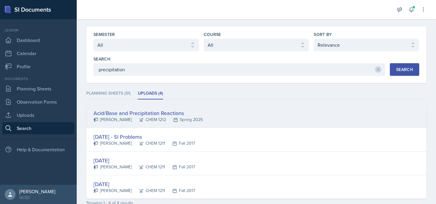
scroll to position [16, 0]
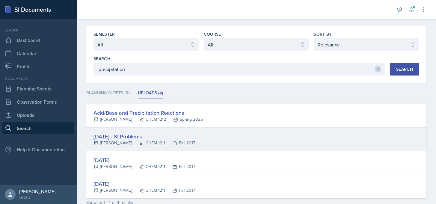
click at [223, 139] on div "2/27/17 - SI Problems Melanie Schellman CHEM 1211 Fall 2017" at bounding box center [256, 140] width 340 height 24
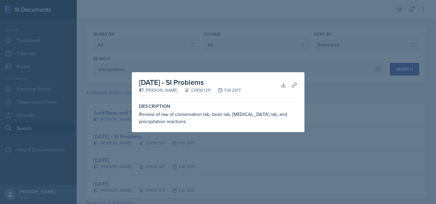
click at [227, 114] on div "Review of law of conservation lab, bean lab, aspirin lab, and precipitation rea…" at bounding box center [218, 118] width 158 height 14
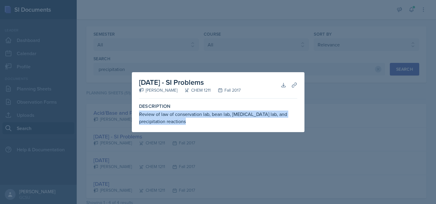
click at [227, 114] on div "Review of law of conservation lab, bean lab, aspirin lab, and precipitation rea…" at bounding box center [218, 118] width 158 height 14
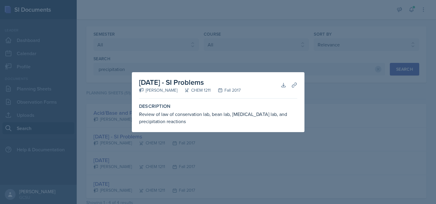
click at [227, 150] on div at bounding box center [218, 102] width 436 height 204
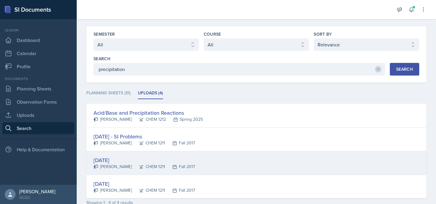
click at [163, 170] on div "CHEM 1211" at bounding box center [148, 167] width 33 height 6
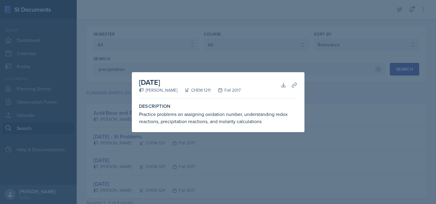
click at [163, 170] on div at bounding box center [218, 102] width 436 height 204
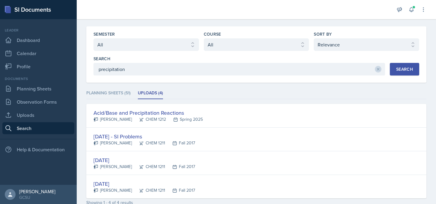
scroll to position [48, 0]
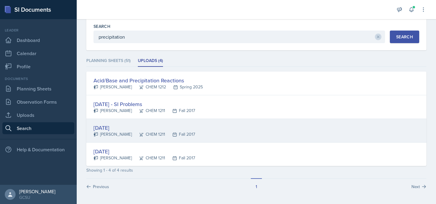
click at [163, 130] on div "2/22/17" at bounding box center [144, 128] width 102 height 8
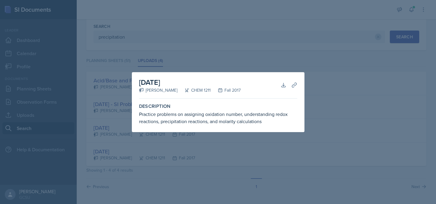
click at [246, 117] on div "Practice problems on assigning oxidation number, understanding redox reactions,…" at bounding box center [218, 118] width 158 height 14
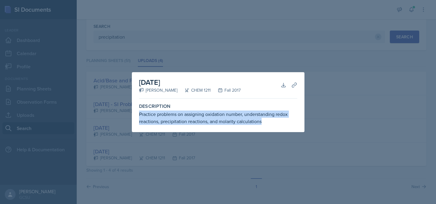
click at [246, 117] on div "Practice problems on assigning oxidation number, understanding redox reactions,…" at bounding box center [218, 118] width 158 height 14
click at [248, 120] on div "Practice problems on assigning oxidation number, understanding redox reactions,…" at bounding box center [218, 118] width 158 height 14
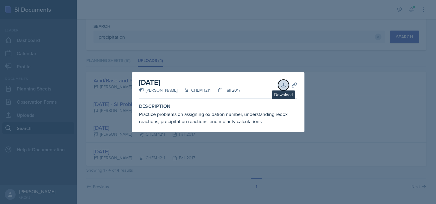
click at [280, 85] on icon at bounding box center [283, 85] width 6 height 6
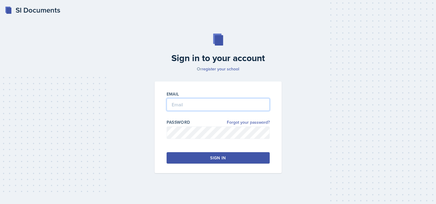
click at [174, 106] on input "email" at bounding box center [218, 104] width 103 height 13
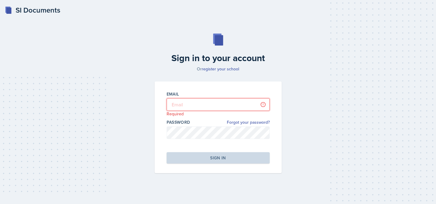
type input "[PERSON_NAME][EMAIL_ADDRESS][PERSON_NAME][DOMAIN_NAME]"
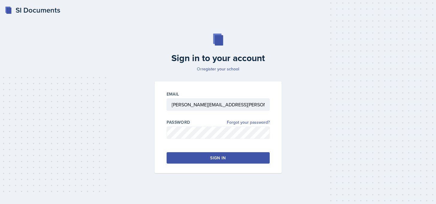
click at [203, 159] on button "Sign in" at bounding box center [218, 157] width 103 height 11
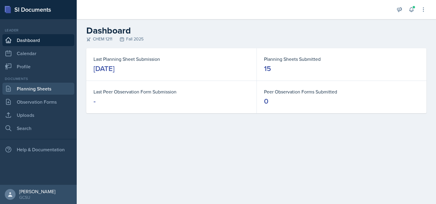
click at [52, 88] on link "Planning Sheets" at bounding box center [38, 89] width 72 height 12
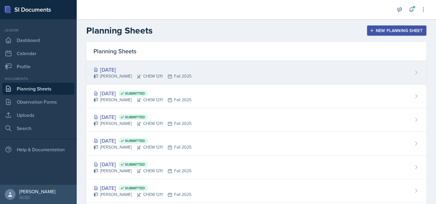
click at [159, 73] on div "[PERSON_NAME] CHEM 1211 Fall 2025" at bounding box center [142, 76] width 98 height 6
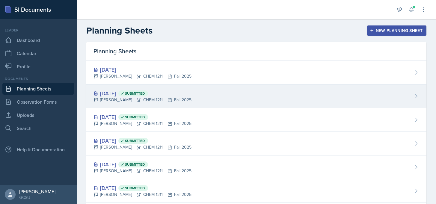
click at [145, 92] on span "Submitted" at bounding box center [135, 93] width 20 height 5
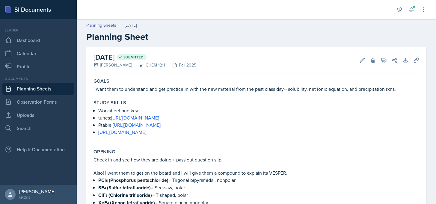
click at [245, 93] on div "Goals I want them to understand and get practice in with the new material from …" at bounding box center [256, 85] width 331 height 19
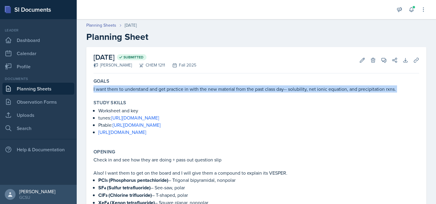
click at [245, 93] on div "Goals I want them to understand and get practice in with the new material from …" at bounding box center [256, 85] width 331 height 19
copy div "I want them to understand and get practice in with the new material from the pa…"
drag, startPoint x: 219, startPoint y: 132, endPoint x: 78, endPoint y: 112, distance: 142.3
click at [78, 112] on div "[DATE] Submitted [PERSON_NAME] CHEM 1211 Fall 2025 Edit Delete View Comments Co…" at bounding box center [256, 184] width 359 height 275
copy ul "Worksheet and key tunes: [URL][DOMAIN_NAME] Ptable: [URL][DOMAIN_NAME] [URL][DO…"
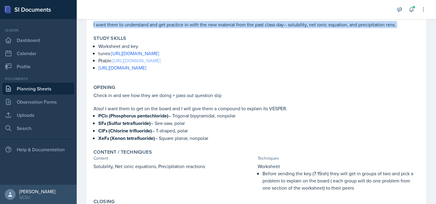
scroll to position [65, 0]
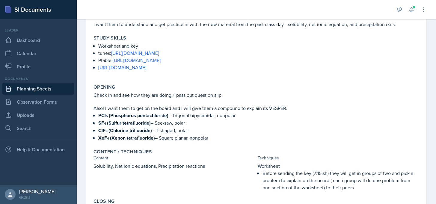
click at [176, 93] on p "Check in and see how they are doing + pass out question slip" at bounding box center [256, 94] width 326 height 7
copy p "Check in and see how they are doing + pass out question slip"
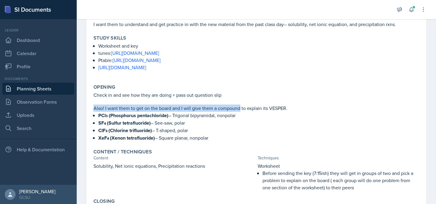
drag, startPoint x: 94, startPoint y: 105, endPoint x: 240, endPoint y: 110, distance: 146.0
click at [240, 110] on p "Also! I want them to get on the board and I will give them a compound to explai…" at bounding box center [256, 108] width 326 height 7
copy div "Also! I want them to get on the board and I will give them a compound"
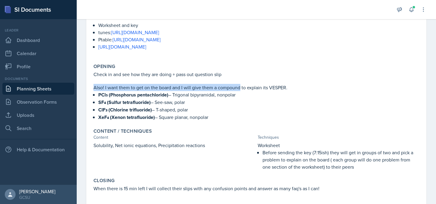
scroll to position [98, 0]
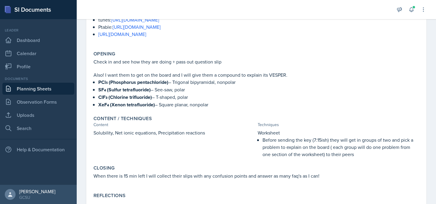
click at [129, 133] on p "Solubility, Net ionic equations, Precipitation reactions" at bounding box center [174, 132] width 162 height 7
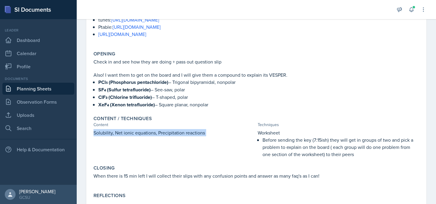
click at [129, 133] on p "Solubility, Net ionic equations, Precipitation reactions" at bounding box center [174, 132] width 162 height 7
copy div "Solubility, Net ionic equations, Precipitation reactions"
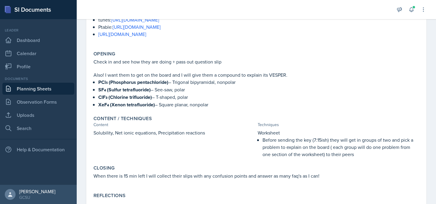
click at [282, 153] on p "Before sending the key (7:15ish) they will get in groups of two and pick a prob…" at bounding box center [340, 147] width 157 height 22
drag, startPoint x: 373, startPoint y: 153, endPoint x: 252, endPoint y: 134, distance: 122.8
click at [252, 134] on div "Solubility, Net ionic equations, Precipitation reactions Worksheet Before sendi…" at bounding box center [256, 143] width 326 height 29
copy div "Worksheet Before sending the key (7:15ish) they will get in groups of two and p…"
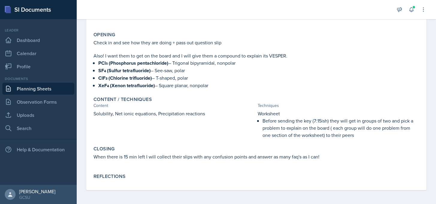
scroll to position [117, 0]
click at [154, 152] on div "Closing When there is 15 min left I will collect their slips with any confusion…" at bounding box center [256, 156] width 331 height 25
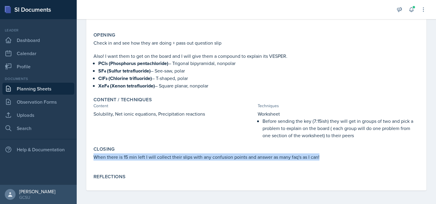
click at [154, 152] on div "Closing When there is 15 min left I will collect their slips with any confusion…" at bounding box center [256, 156] width 331 height 25
copy p "When there is 15 min left I will collect their slips with any confusion points …"
